Goal: Information Seeking & Learning: Check status

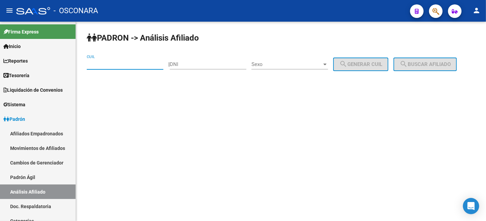
click at [108, 65] on input "CUIL" at bounding box center [125, 64] width 77 height 6
paste input "23-05305863-9"
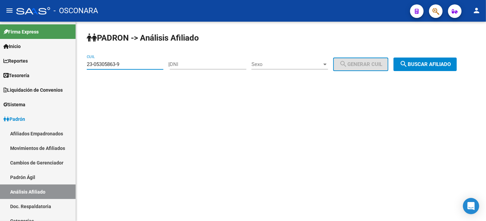
click at [419, 67] on span "search Buscar afiliado" at bounding box center [425, 64] width 51 height 6
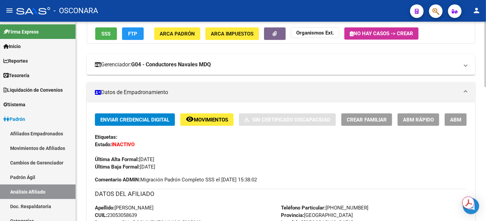
scroll to position [72, 0]
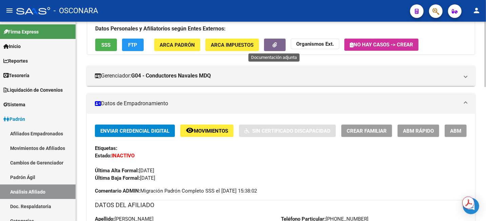
click at [280, 43] on button "button" at bounding box center [275, 45] width 22 height 13
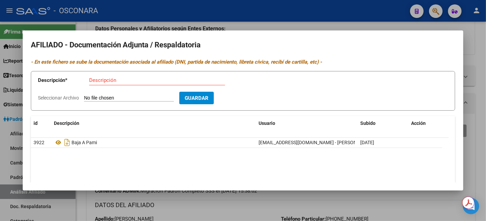
click at [486, 55] on div at bounding box center [243, 110] width 486 height 221
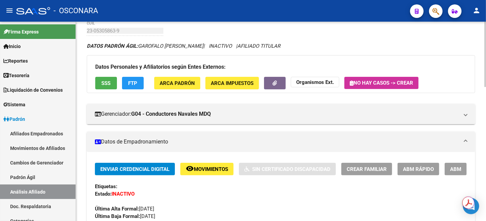
scroll to position [0, 0]
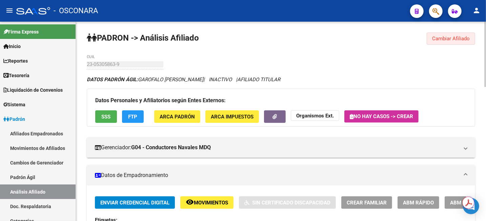
click at [443, 37] on span "Cambiar Afiliado" at bounding box center [451, 39] width 38 height 6
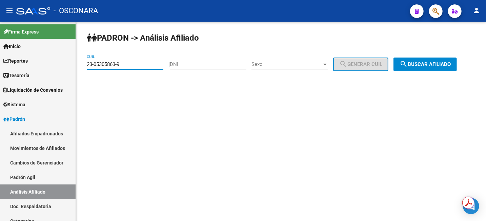
click at [151, 62] on input "23-05305863-9" at bounding box center [125, 64] width 77 height 6
drag, startPoint x: 149, startPoint y: 63, endPoint x: 102, endPoint y: 67, distance: 46.9
click at [102, 67] on input "23-05305863-9" at bounding box center [125, 64] width 77 height 6
drag, startPoint x: 130, startPoint y: 65, endPoint x: 76, endPoint y: 66, distance: 53.9
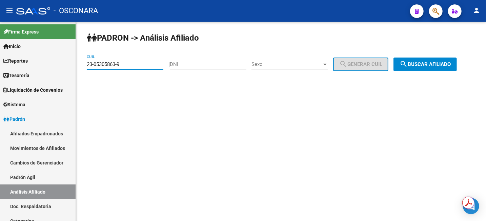
click at [76, 66] on div "PADRON -> Análisis Afiliado 23-05305863-9 CUIL | DNI Sexo Sexo search Generar C…" at bounding box center [281, 57] width 410 height 71
paste input "7-93215927-4"
type input "27-93215927-4"
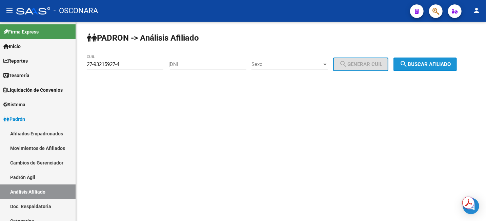
drag, startPoint x: 439, startPoint y: 64, endPoint x: 436, endPoint y: 65, distance: 4.0
click at [439, 64] on span "search Buscar afiliado" at bounding box center [425, 64] width 51 height 6
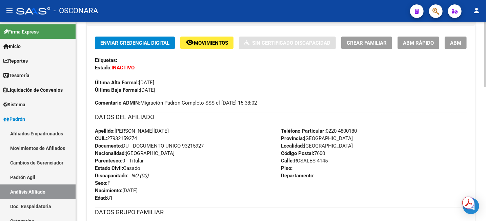
scroll to position [170, 0]
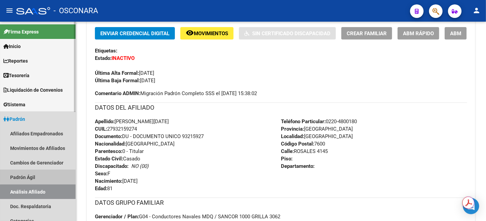
click at [41, 176] on link "Padrón Ágil" at bounding box center [38, 177] width 76 height 15
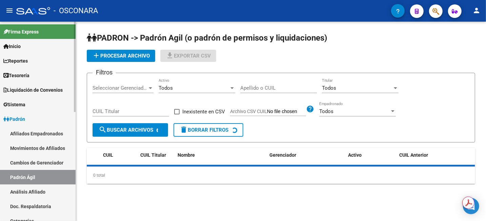
click at [33, 194] on link "Análisis Afiliado" at bounding box center [38, 192] width 76 height 15
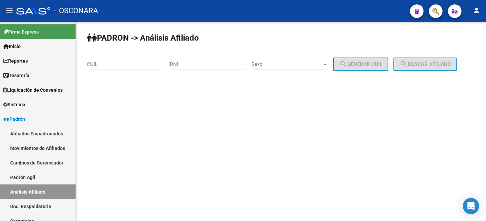
click at [361, 95] on mat-sidenav-content "PADRON -> Análisis Afiliado CUIL | DNI Sexo Sexo search Generar CUIL search Bus…" at bounding box center [281, 122] width 410 height 200
click at [142, 70] on div "CUIL" at bounding box center [125, 62] width 77 height 15
paste input "20-18822926-4"
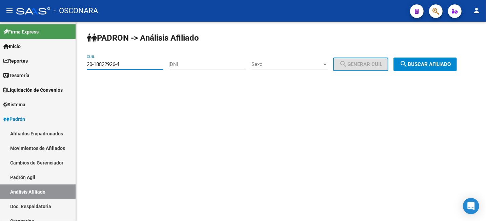
type input "20-18822926-4"
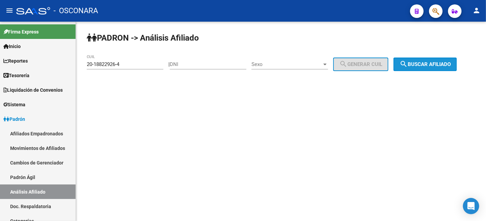
drag, startPoint x: 431, startPoint y: 64, endPoint x: 426, endPoint y: 60, distance: 6.0
click at [431, 64] on span "search Buscar afiliado" at bounding box center [425, 64] width 51 height 6
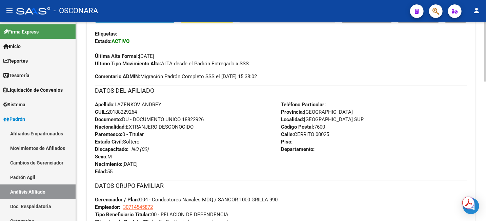
scroll to position [297, 0]
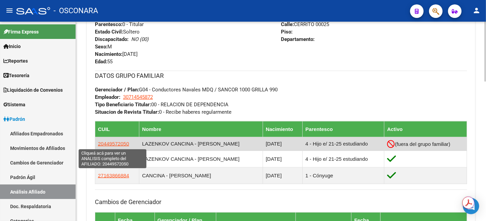
click at [118, 146] on span "20449572050" at bounding box center [113, 144] width 31 height 6
type textarea "20449572050"
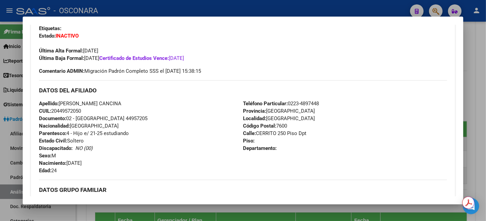
scroll to position [170, 0]
click at [70, 111] on span "CUIL: 20449572050" at bounding box center [60, 111] width 42 height 6
copy span "20449572050"
click at [484, 49] on div at bounding box center [243, 110] width 486 height 221
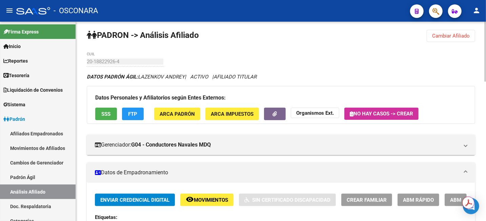
scroll to position [0, 0]
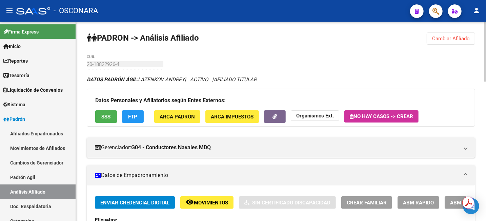
click at [460, 38] on span "Cambiar Afiliado" at bounding box center [451, 39] width 38 height 6
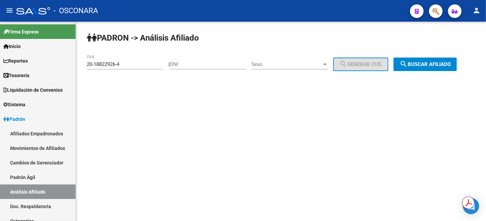
click at [144, 60] on div "20-18822926-4 CUIL" at bounding box center [125, 62] width 77 height 15
click at [142, 65] on input "20-18822926-4" at bounding box center [125, 64] width 77 height 6
paste input "3-28709121"
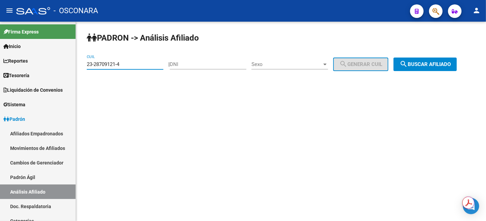
type input "23-28709121-4"
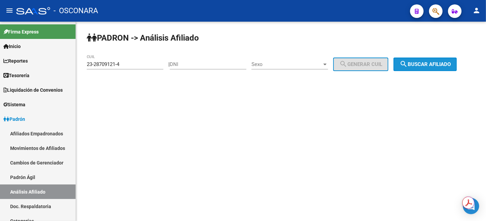
click at [446, 65] on span "search Buscar afiliado" at bounding box center [425, 64] width 51 height 6
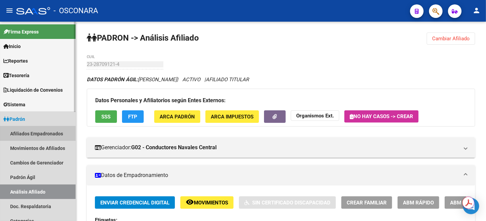
click at [34, 127] on link "Afiliados Empadronados" at bounding box center [38, 133] width 76 height 15
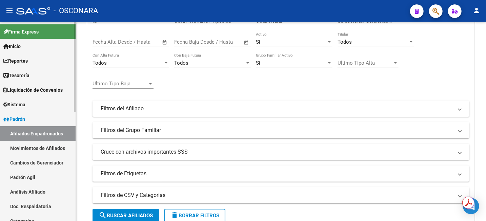
scroll to position [42, 0]
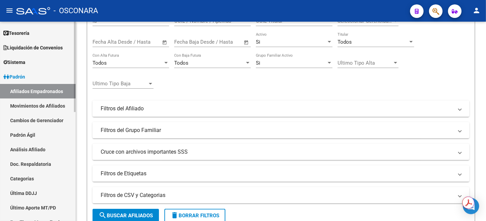
drag, startPoint x: 38, startPoint y: 180, endPoint x: 39, endPoint y: 175, distance: 5.1
click at [38, 180] on link "Categorías" at bounding box center [38, 179] width 76 height 15
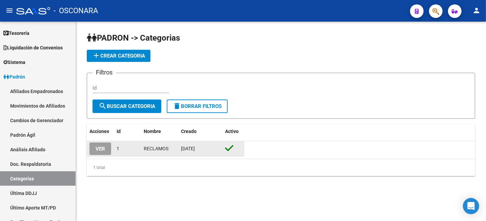
click at [95, 147] on button "VER" at bounding box center [101, 149] width 22 height 13
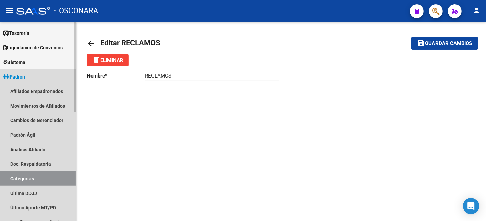
click at [15, 178] on link "Categorías" at bounding box center [38, 179] width 76 height 15
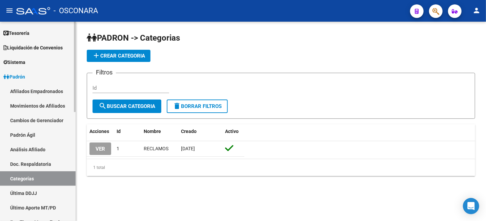
click at [20, 193] on link "Última DDJJ" at bounding box center [38, 193] width 76 height 15
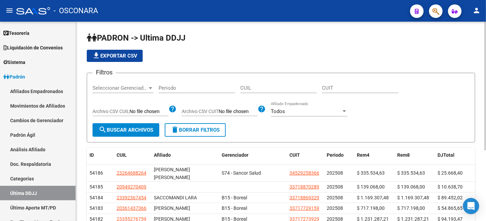
click at [151, 85] on div at bounding box center [151, 87] width 6 height 5
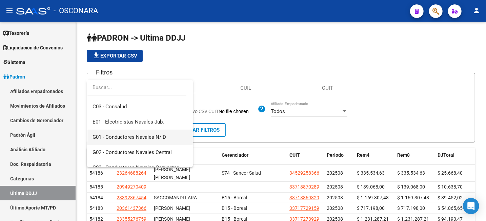
scroll to position [127, 0]
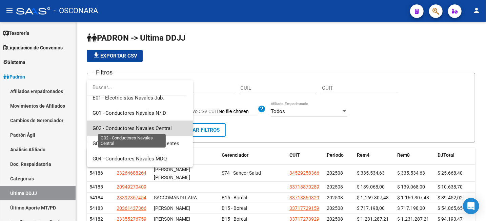
click at [141, 128] on span "G02 - Conductores Navales Central" at bounding box center [132, 128] width 79 height 6
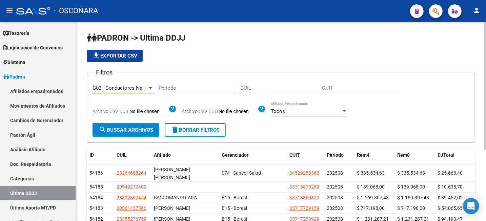
click at [141, 128] on span "search Buscar Archivos" at bounding box center [126, 130] width 55 height 6
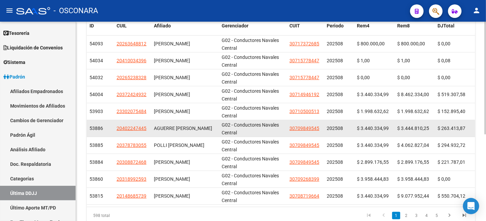
scroll to position [154, 0]
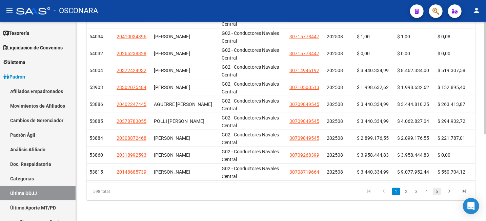
click at [437, 192] on link "5" at bounding box center [437, 191] width 8 height 7
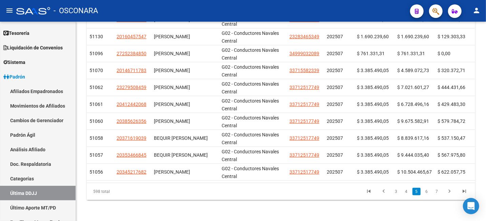
click at [438, 191] on link "7" at bounding box center [437, 191] width 8 height 7
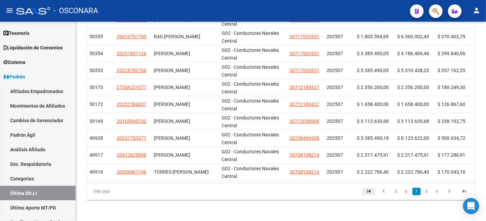
click at [371, 195] on icon "go to first page" at bounding box center [369, 193] width 9 height 8
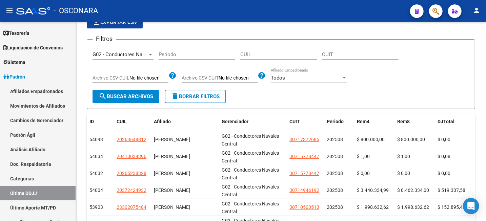
scroll to position [27, 0]
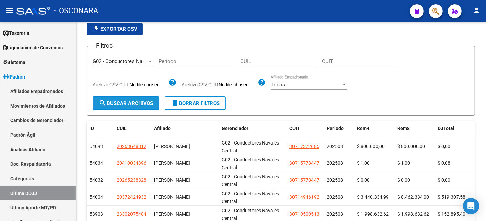
click at [129, 106] on button "search Buscar Archivos" at bounding box center [126, 104] width 67 height 14
click at [139, 103] on span "search Buscar Archivos" at bounding box center [126, 103] width 55 height 6
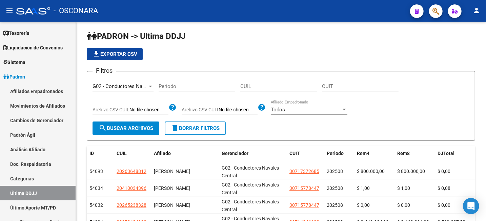
scroll to position [0, 0]
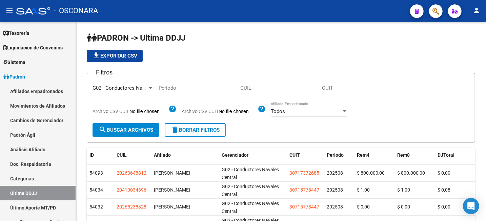
click at [105, 57] on span "file_download Exportar CSV" at bounding box center [114, 56] width 45 height 6
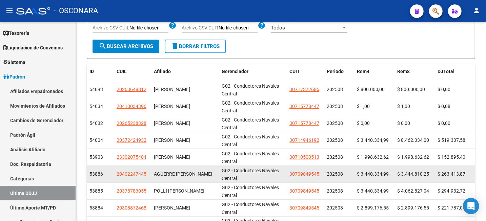
scroll to position [69, 0]
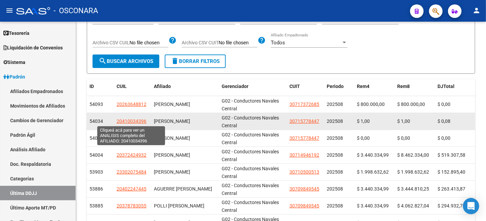
click at [133, 123] on span "20410034396" at bounding box center [132, 121] width 30 height 5
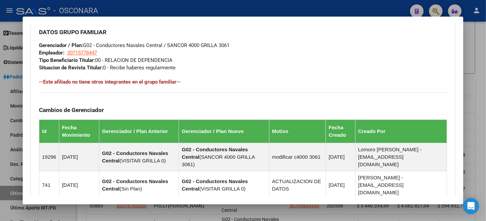
scroll to position [438, 0]
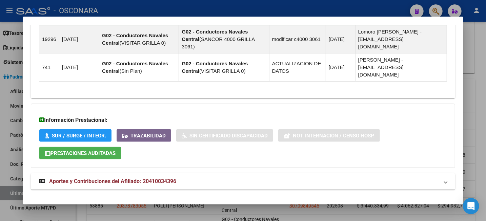
drag, startPoint x: 151, startPoint y: 171, endPoint x: 156, endPoint y: 166, distance: 7.0
click at [151, 178] on span "Aportes y Contribuciones del Afiliado: 20410034396" at bounding box center [112, 181] width 127 height 6
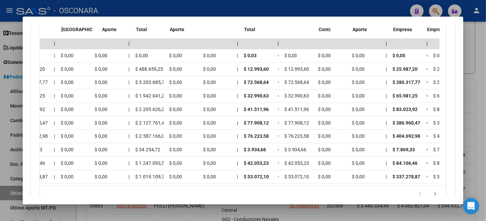
scroll to position [0, 0]
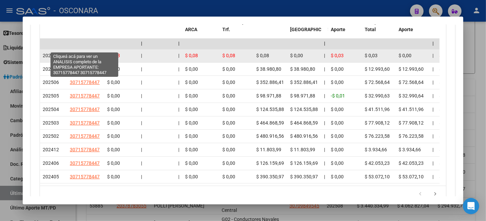
click at [92, 53] on span "30715778447" at bounding box center [85, 55] width 30 height 5
type textarea "30715778447"
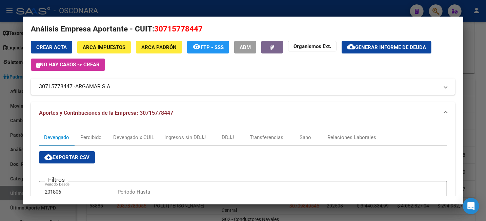
scroll to position [127, 0]
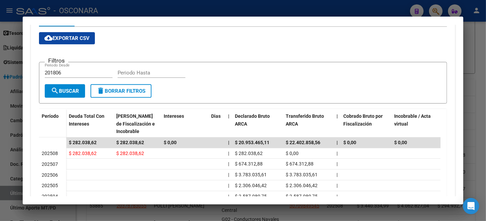
click at [486, 43] on div at bounding box center [243, 110] width 486 height 221
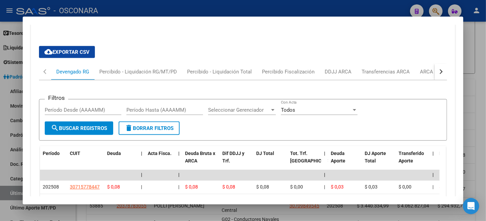
scroll to position [518, 0]
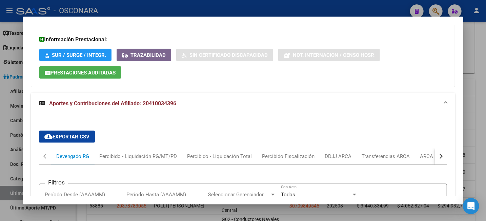
click at [469, 34] on div at bounding box center [243, 110] width 486 height 221
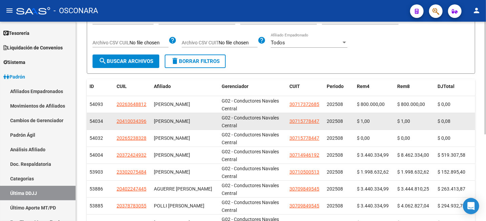
scroll to position [154, 0]
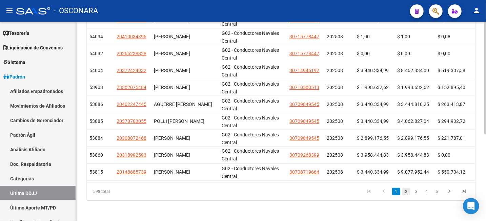
click at [407, 190] on link "2" at bounding box center [407, 191] width 8 height 7
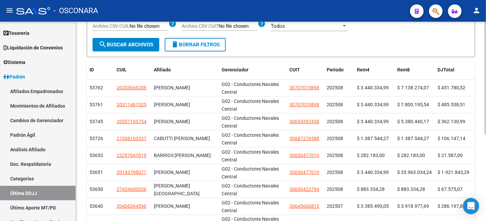
scroll to position [69, 0]
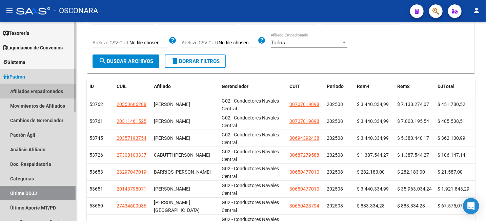
click at [21, 89] on link "Afiliados Empadronados" at bounding box center [38, 91] width 76 height 15
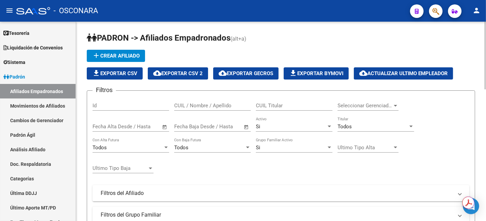
click at [395, 106] on div at bounding box center [395, 106] width 3 height 2
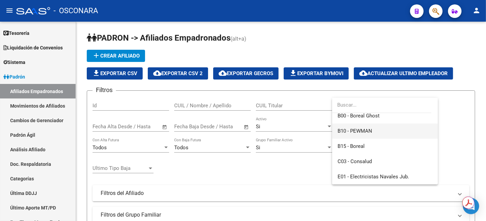
scroll to position [170, 0]
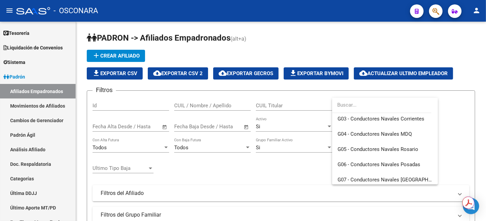
click at [482, 50] on div at bounding box center [243, 110] width 486 height 221
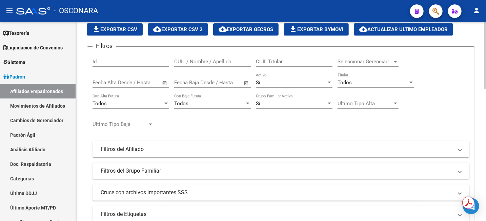
scroll to position [85, 0]
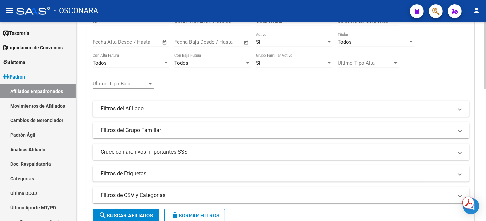
click at [165, 133] on mat-panel-title "Filtros del Grupo Familiar" at bounding box center [277, 130] width 353 height 7
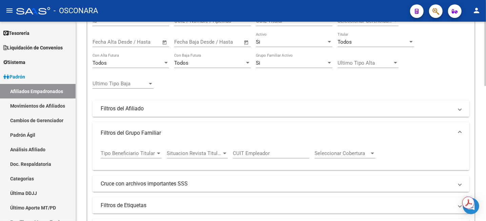
click at [158, 155] on div at bounding box center [158, 154] width 3 height 2
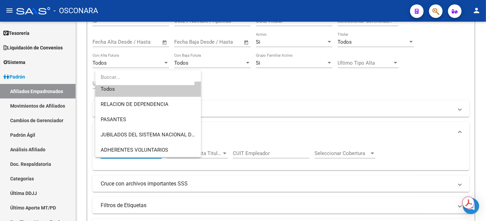
scroll to position [0, 0]
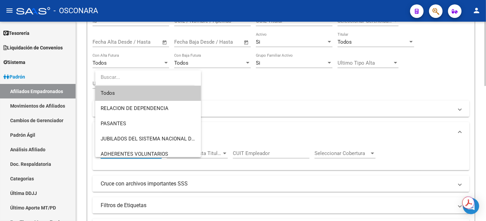
click at [393, 96] on div at bounding box center [243, 110] width 486 height 221
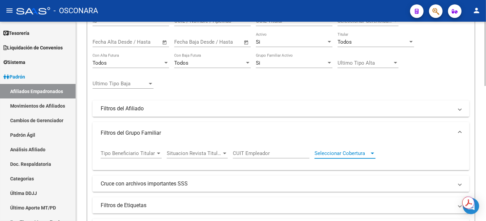
click at [373, 154] on div at bounding box center [372, 154] width 3 height 2
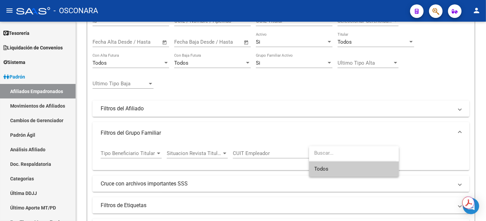
click at [373, 154] on input "dropdown search" at bounding box center [352, 153] width 87 height 15
click at [376, 136] on div at bounding box center [243, 110] width 486 height 221
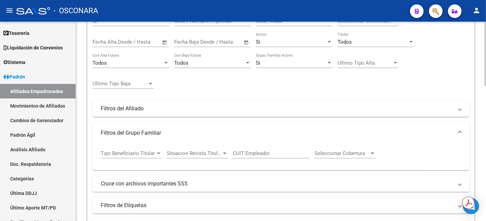
click at [375, 154] on div at bounding box center [373, 153] width 6 height 5
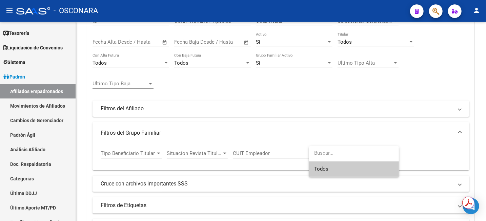
click at [375, 155] on input "dropdown search" at bounding box center [352, 153] width 87 height 15
click at [389, 123] on div at bounding box center [243, 110] width 486 height 221
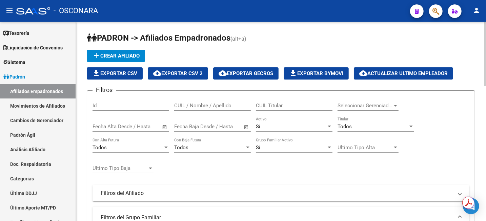
click at [157, 190] on mat-expansion-panel-header "Filtros del Afiliado" at bounding box center [281, 193] width 377 height 16
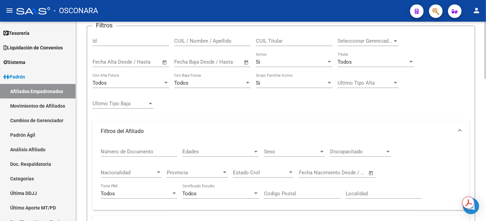
scroll to position [85, 0]
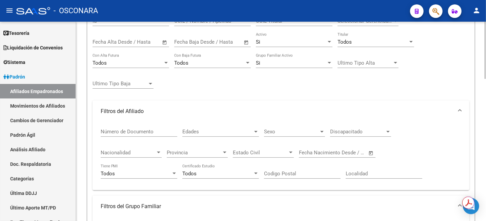
click at [256, 175] on div at bounding box center [255, 174] width 3 height 2
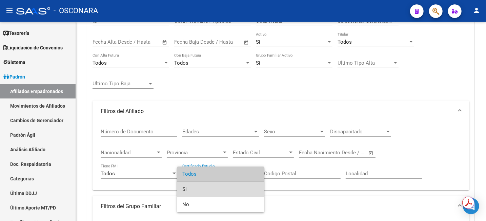
click at [225, 188] on span "Si" at bounding box center [220, 189] width 77 height 15
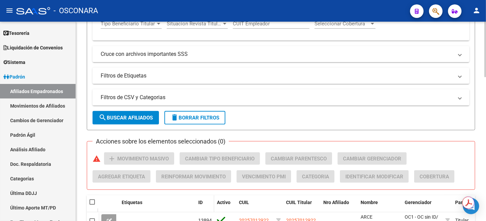
scroll to position [339, 0]
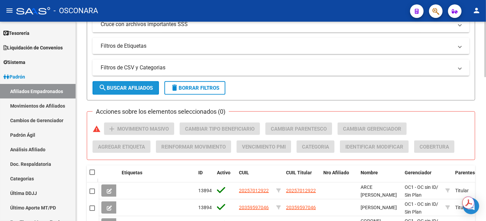
click at [151, 83] on button "search Buscar Afiliados" at bounding box center [126, 88] width 66 height 14
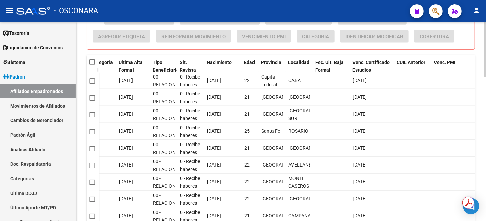
scroll to position [515, 0]
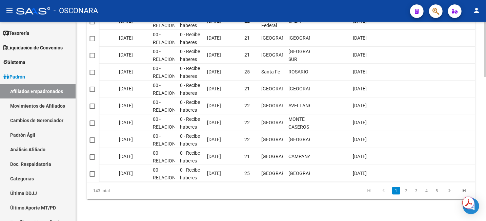
click at [486, 188] on div at bounding box center [486, 193] width 2 height 56
click at [408, 190] on link "2" at bounding box center [407, 191] width 8 height 7
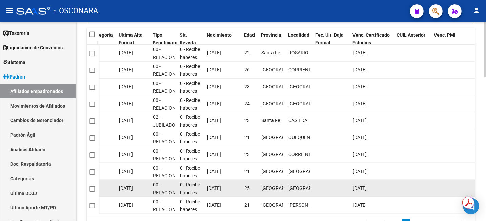
scroll to position [431, 0]
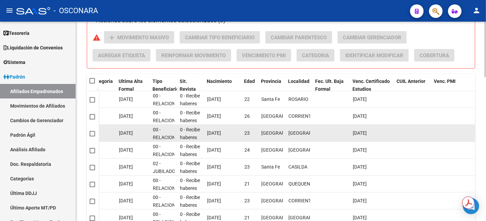
click at [367, 134] on span "[DATE]" at bounding box center [360, 133] width 14 height 5
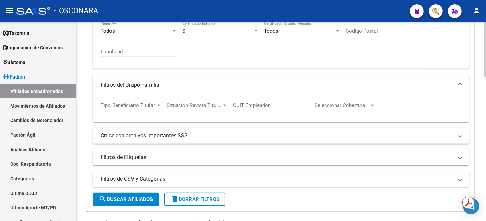
scroll to position [261, 0]
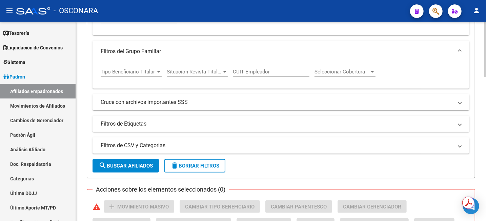
click at [141, 167] on span "search Buscar Afiliados" at bounding box center [126, 166] width 54 height 6
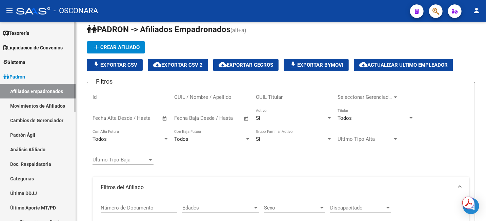
scroll to position [0, 0]
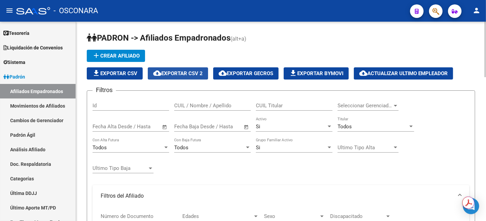
click at [189, 70] on button "cloud_download Exportar CSV 2" at bounding box center [178, 73] width 60 height 12
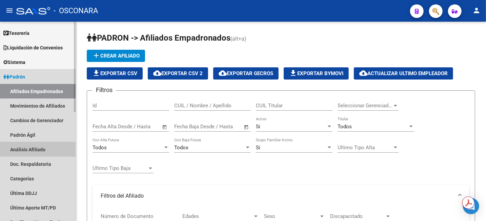
click at [36, 147] on link "Análisis Afiliado" at bounding box center [38, 149] width 76 height 15
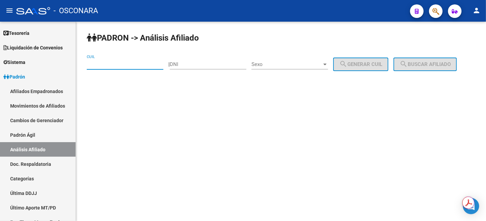
click at [133, 67] on input "CUIL" at bounding box center [125, 64] width 77 height 6
paste input "23-45503216-4"
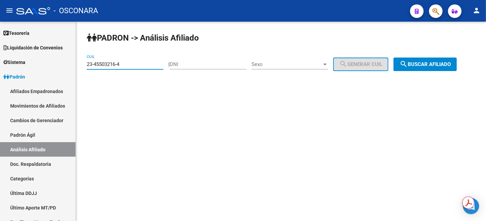
click at [416, 68] on button "search Buscar afiliado" at bounding box center [425, 65] width 63 height 14
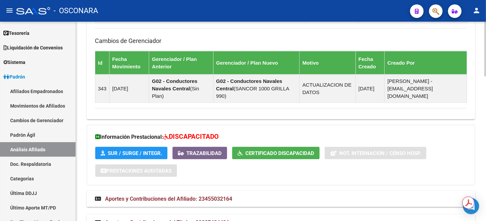
scroll to position [509, 0]
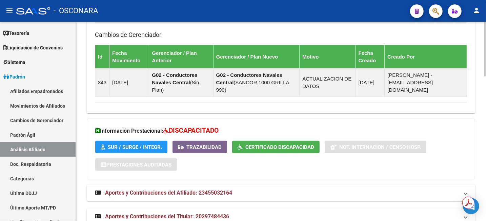
click at [273, 141] on button "Certificado Discapacidad" at bounding box center [275, 147] width 87 height 13
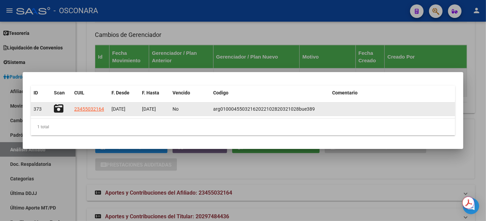
click at [58, 109] on icon at bounding box center [58, 108] width 9 height 9
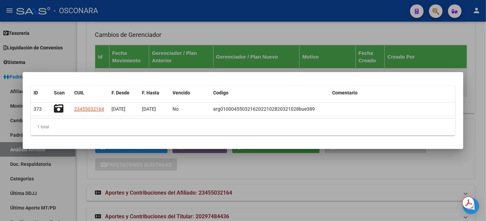
click at [273, 181] on div at bounding box center [243, 110] width 486 height 221
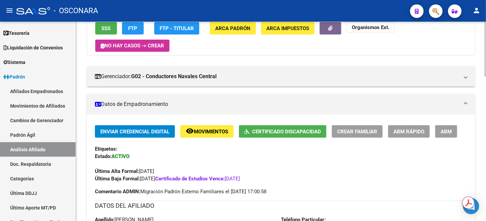
scroll to position [0, 0]
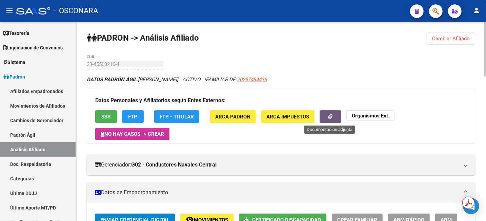
click at [335, 118] on button "button" at bounding box center [331, 117] width 22 height 13
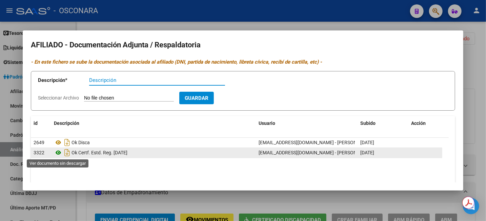
click at [58, 152] on icon at bounding box center [58, 153] width 9 height 8
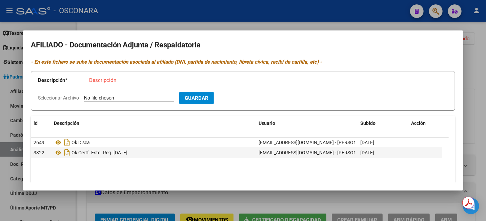
click at [479, 74] on div at bounding box center [243, 110] width 486 height 221
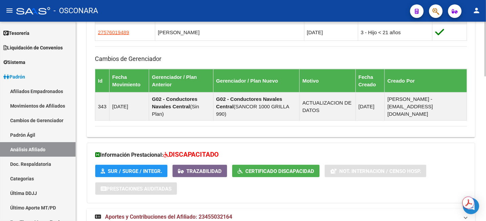
scroll to position [527, 0]
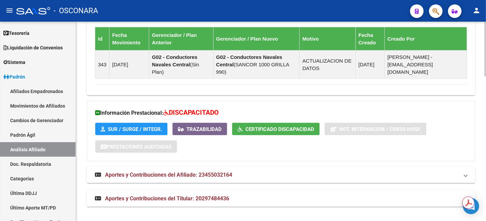
click at [229, 200] on span "Aportes y Contribuciones del Titular: 20297484436" at bounding box center [167, 199] width 124 height 6
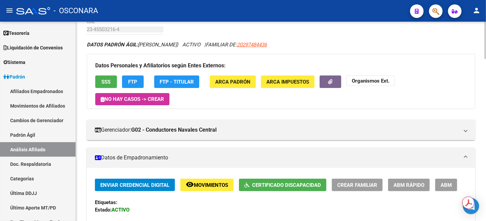
scroll to position [0, 0]
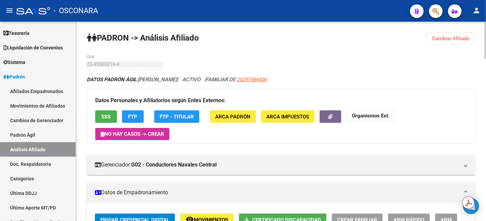
click at [467, 33] on button "Cambiar Afiliado" at bounding box center [451, 39] width 48 height 12
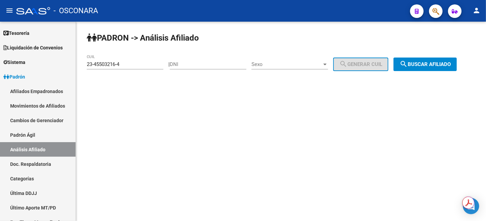
click at [131, 65] on input "23-45503216-4" at bounding box center [125, 64] width 77 height 6
paste input "7-43870887-7"
type input "27-43870887-7"
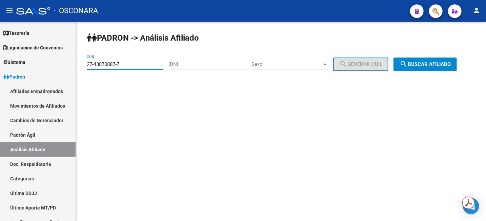
click at [447, 61] on button "search Buscar afiliado" at bounding box center [425, 65] width 63 height 14
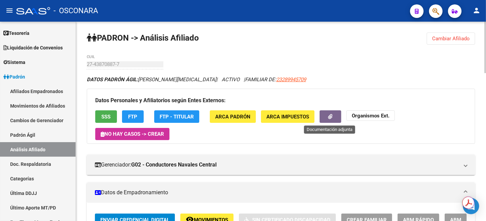
click at [326, 118] on button "button" at bounding box center [331, 117] width 22 height 13
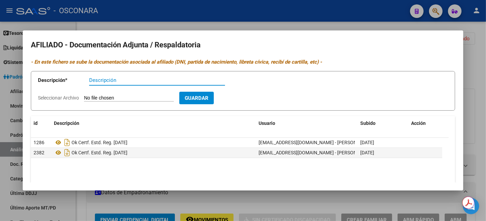
click at [328, 25] on div at bounding box center [243, 110] width 486 height 221
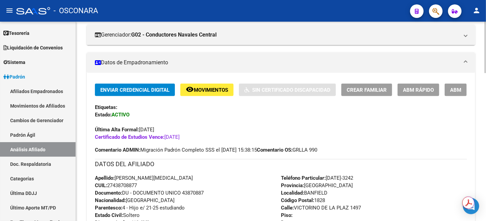
scroll to position [85, 0]
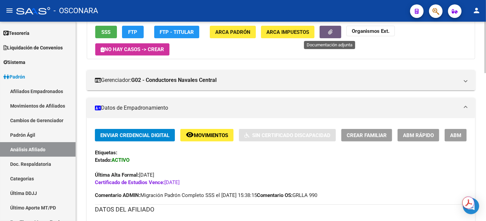
click at [329, 31] on icon "button" at bounding box center [331, 32] width 4 height 5
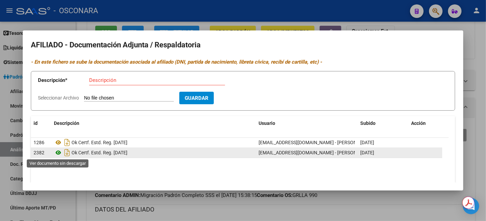
click at [57, 154] on icon at bounding box center [58, 153] width 9 height 8
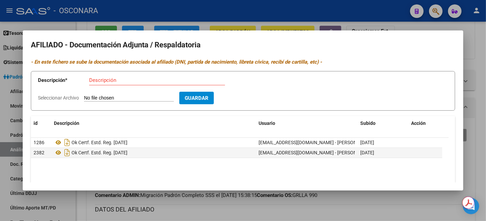
click at [483, 39] on div at bounding box center [243, 110] width 486 height 221
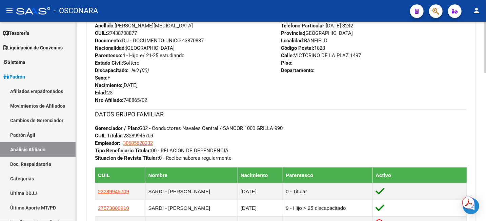
scroll to position [339, 0]
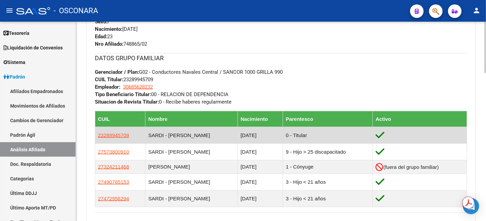
drag, startPoint x: 134, startPoint y: 136, endPoint x: 96, endPoint y: 138, distance: 37.7
click at [96, 138] on td "23289945709" at bounding box center [120, 135] width 50 height 17
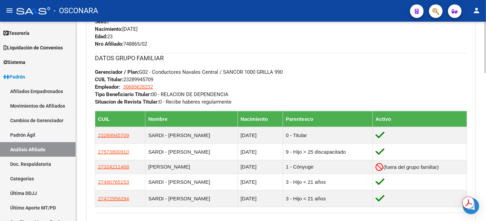
copy span "23289945709"
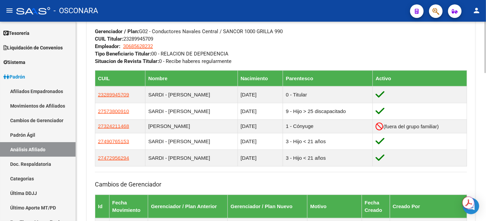
scroll to position [381, 0]
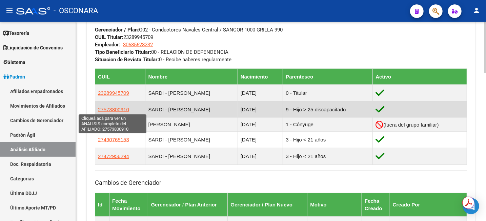
click at [110, 108] on span "27573800910" at bounding box center [113, 110] width 31 height 6
type textarea "27573800910"
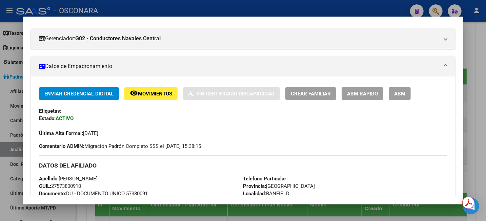
scroll to position [127, 0]
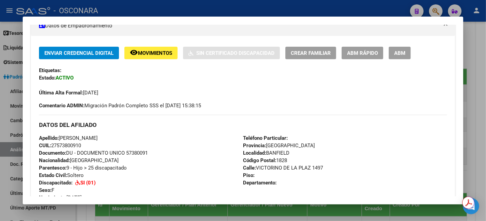
click at [478, 39] on div at bounding box center [243, 110] width 486 height 221
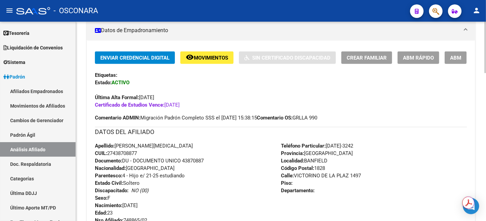
scroll to position [170, 0]
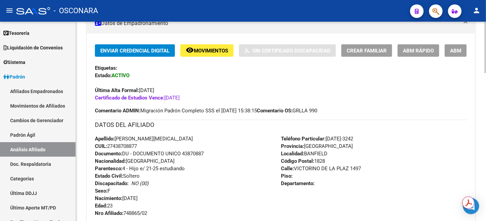
click at [120, 145] on span "CUIL: 27438708877" at bounding box center [116, 146] width 42 height 6
copy span "27438708877"
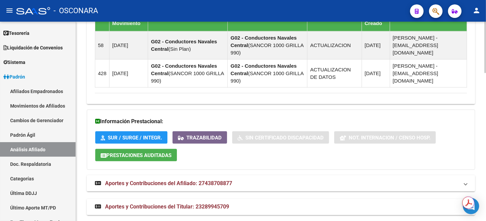
scroll to position [575, 0]
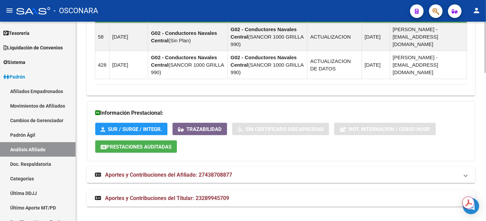
click at [197, 196] on span "Aportes y Contribuciones del Titular: 23289945709" at bounding box center [167, 199] width 124 height 6
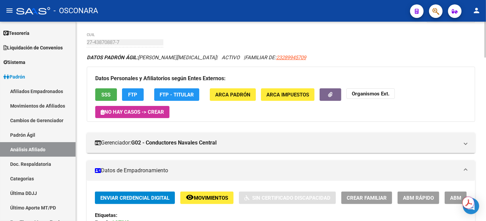
scroll to position [0, 0]
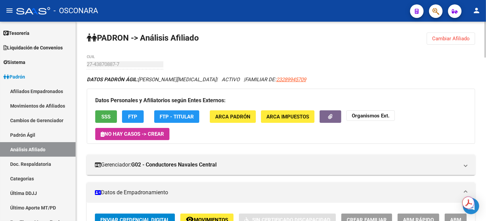
click at [451, 41] on span "Cambiar Afiliado" at bounding box center [451, 39] width 38 height 6
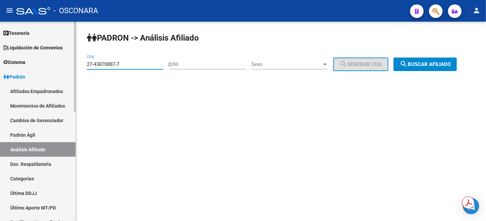
drag, startPoint x: 125, startPoint y: 62, endPoint x: 0, endPoint y: 74, distance: 125.4
click at [0, 75] on mat-sidenav-container "Firma Express Inicio Instructivos Contacto OS Reportes Tablero de Control Ingre…" at bounding box center [243, 122] width 486 height 200
paste input "0-43971715-8"
type input "20-43971715-8"
click at [436, 60] on button "search Buscar afiliado" at bounding box center [425, 65] width 63 height 14
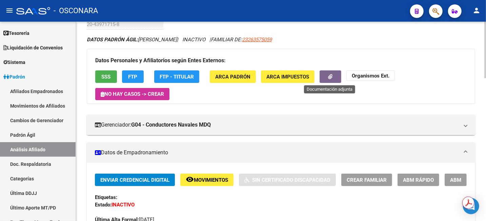
scroll to position [82, 0]
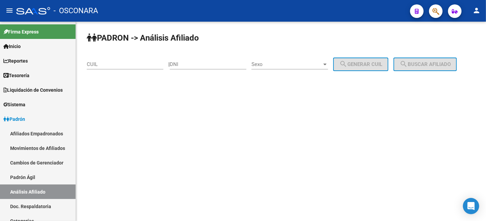
click at [111, 64] on input "CUIL" at bounding box center [125, 64] width 77 height 6
paste input "23-39917816-9"
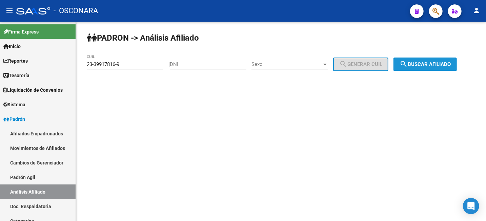
click at [408, 64] on mat-icon "search" at bounding box center [404, 64] width 8 height 8
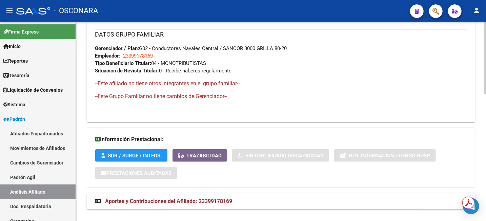
scroll to position [350, 0]
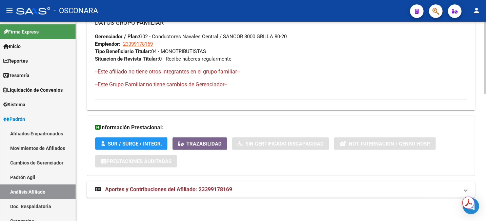
click at [215, 193] on mat-expansion-panel-header "Aportes y Contribuciones del Afiliado: 23399178169" at bounding box center [281, 190] width 389 height 16
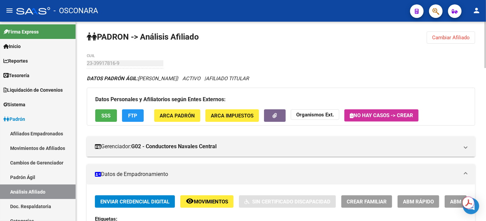
scroll to position [0, 0]
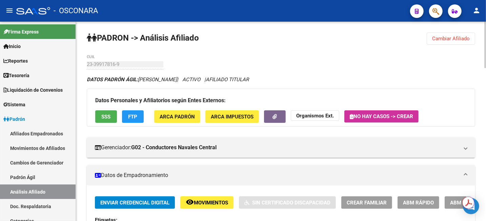
click at [453, 40] on span "Cambiar Afiliado" at bounding box center [451, 39] width 38 height 6
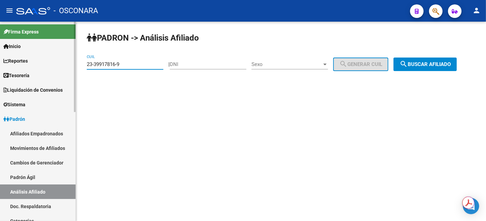
drag, startPoint x: 153, startPoint y: 65, endPoint x: 46, endPoint y: 65, distance: 106.8
click at [47, 67] on mat-sidenav-container "Firma Express Inicio Instructivos Contacto OS Reportes Tablero de Control Ingre…" at bounding box center [243, 122] width 486 height 200
paste input "7-18716689-1"
type input "27-18716689-1"
click at [440, 68] on button "search Buscar afiliado" at bounding box center [425, 65] width 63 height 14
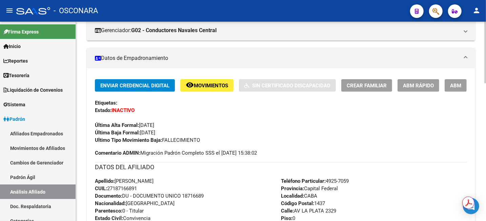
scroll to position [127, 0]
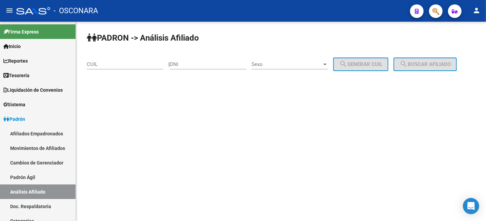
click at [127, 72] on div "CUIL" at bounding box center [125, 65] width 77 height 21
click at [129, 66] on input "CUIL" at bounding box center [125, 64] width 77 height 6
paste input "27-29088299-6"
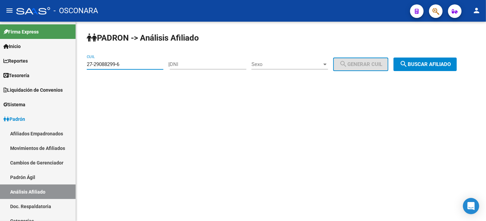
click at [420, 66] on span "search Buscar afiliado" at bounding box center [425, 64] width 51 height 6
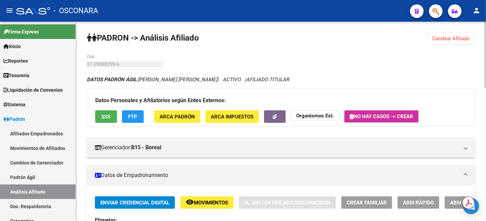
click at [452, 37] on span "Cambiar Afiliado" at bounding box center [451, 39] width 38 height 6
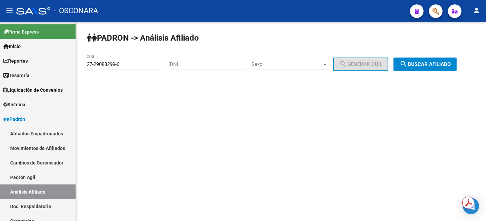
click at [139, 69] on div "27-29088299-6 CUIL" at bounding box center [125, 62] width 77 height 15
click at [139, 65] on input "27-29088299-6" at bounding box center [125, 64] width 77 height 6
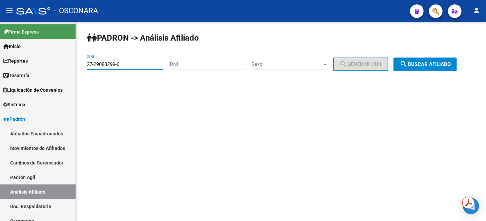
paste input "5107670-2"
type input "27-25107670-2"
click at [457, 61] on button "search Buscar afiliado" at bounding box center [425, 65] width 63 height 14
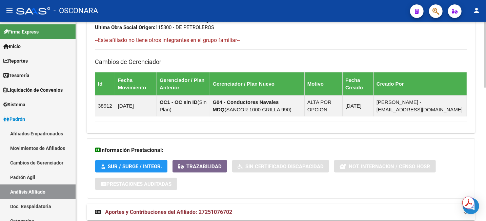
scroll to position [404, 0]
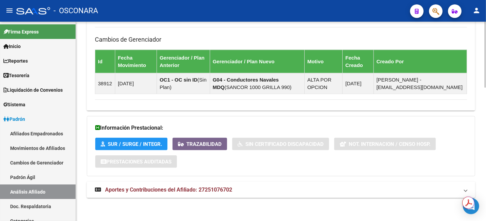
click at [217, 194] on mat-expansion-panel-header "Aportes y Contribuciones del Afiliado: 27251076702" at bounding box center [281, 190] width 389 height 16
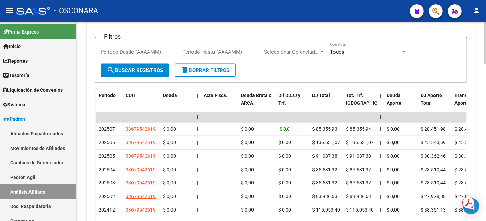
scroll to position [658, 0]
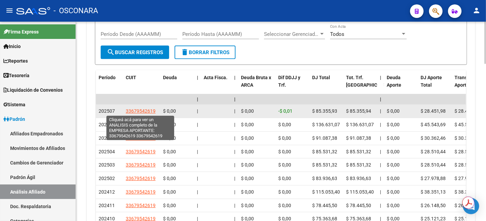
click at [139, 111] on span "33679542619" at bounding box center [141, 111] width 30 height 5
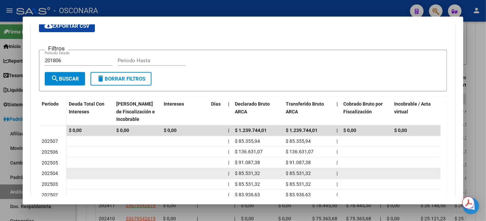
scroll to position [100, 0]
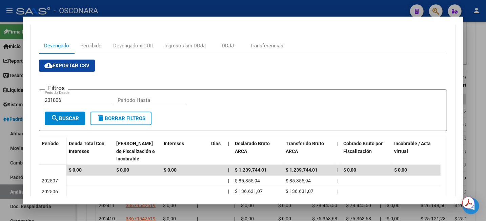
click at [484, 60] on div at bounding box center [243, 110] width 486 height 221
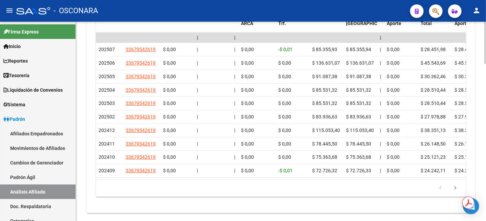
scroll to position [715, 0]
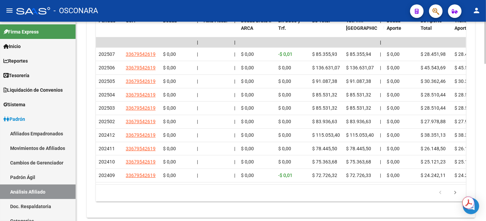
click at [486, 178] on div at bounding box center [486, 196] width 2 height 42
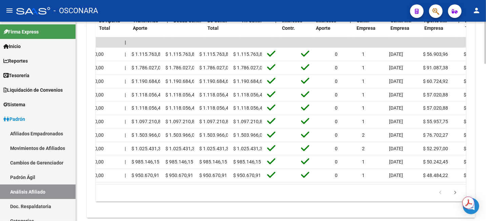
scroll to position [0, 0]
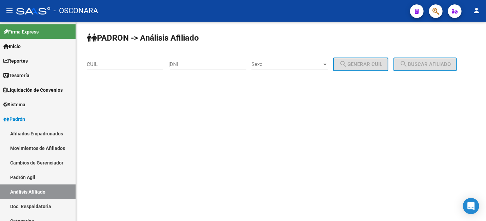
click at [122, 60] on div "CUIL" at bounding box center [125, 62] width 77 height 15
paste input "20-29937124-8"
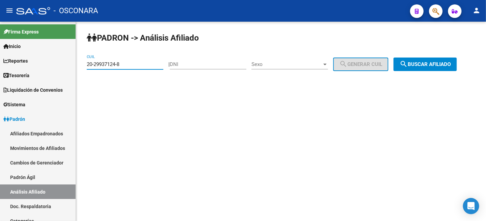
type input "20-29937124-8"
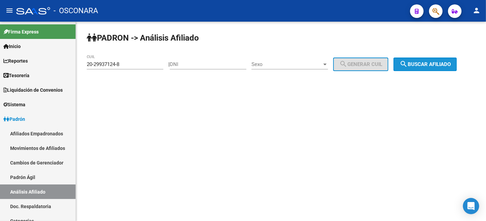
click at [434, 69] on button "search Buscar afiliado" at bounding box center [425, 65] width 63 height 14
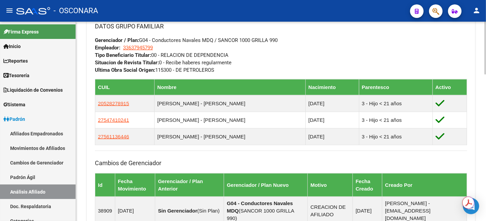
scroll to position [339, 0]
